Goal: Task Accomplishment & Management: Use online tool/utility

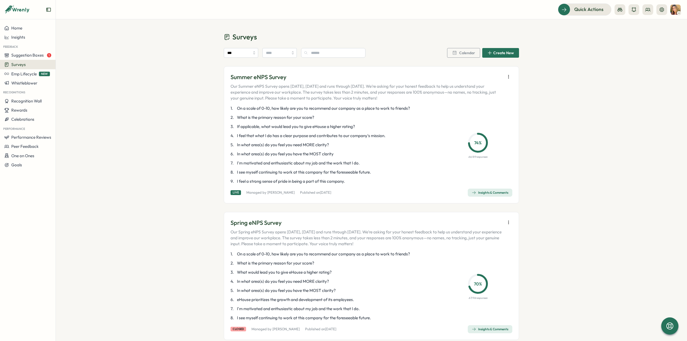
click at [508, 75] on icon "button" at bounding box center [508, 76] width 0 height 3
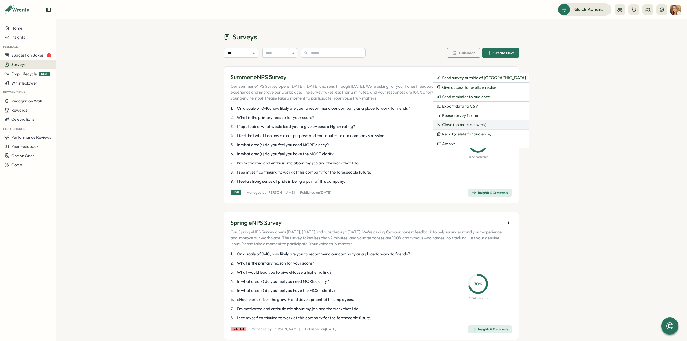
click at [470, 125] on span "Close (no more answers)" at bounding box center [464, 124] width 45 height 5
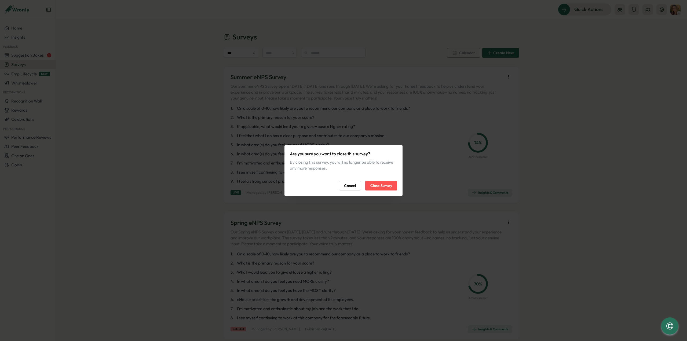
click at [377, 186] on span "Close Survey" at bounding box center [381, 185] width 22 height 9
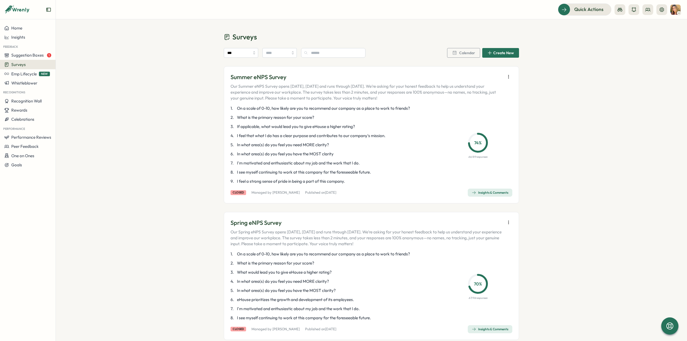
click at [483, 192] on div "Insights & Comments" at bounding box center [489, 192] width 36 height 4
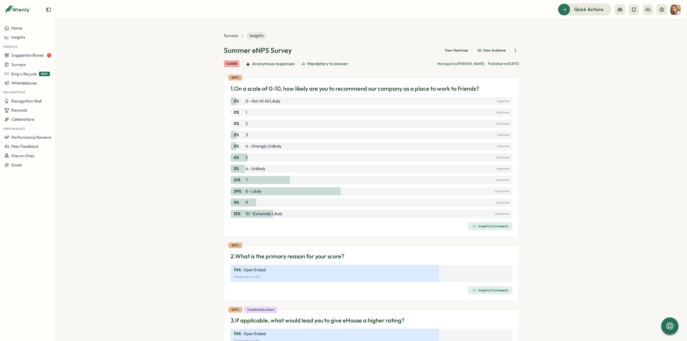
click at [479, 226] on div "Insights & Comments" at bounding box center [489, 226] width 36 height 4
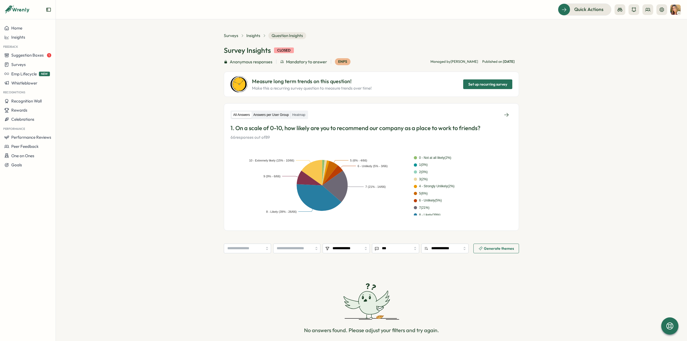
click at [260, 114] on label "Answers per User Group" at bounding box center [271, 115] width 39 height 7
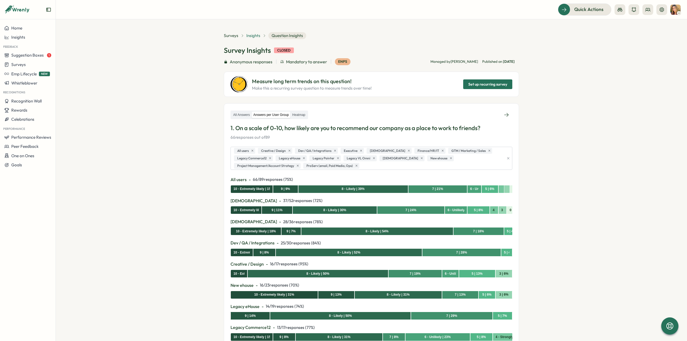
click at [249, 36] on span "Insights" at bounding box center [253, 36] width 14 height 6
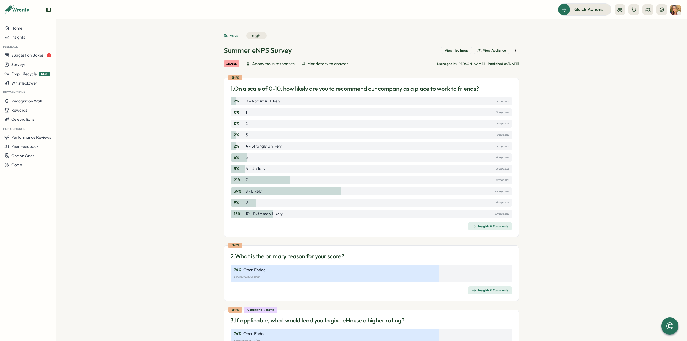
click at [230, 38] on span "Surveys" at bounding box center [231, 36] width 14 height 6
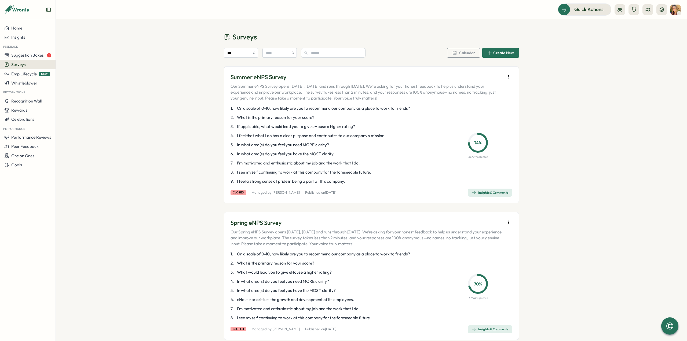
click at [506, 76] on icon "button" at bounding box center [508, 76] width 5 height 5
click at [483, 89] on button "Export data to CSV" at bounding box center [466, 87] width 67 height 9
click at [486, 190] on span "Insights & Comments" at bounding box center [489, 193] width 36 height 8
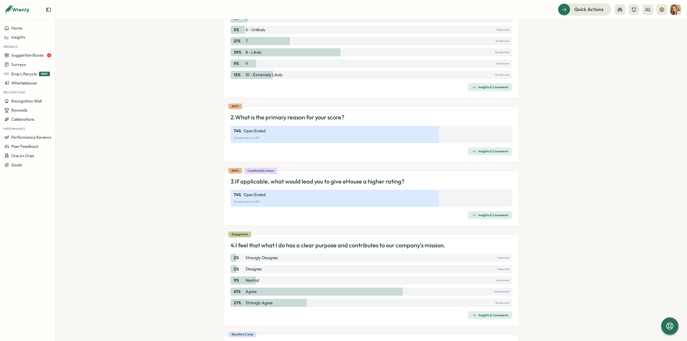
scroll to position [161, 0]
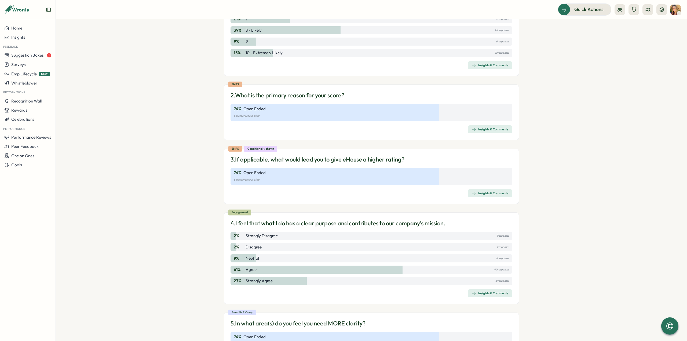
click at [480, 194] on div "Insights & Comments" at bounding box center [489, 193] width 36 height 4
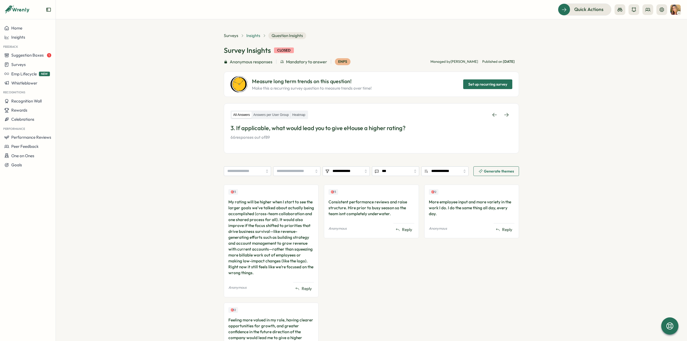
click at [251, 34] on span "Insights" at bounding box center [253, 36] width 14 height 6
